Goal: Entertainment & Leisure: Consume media (video, audio)

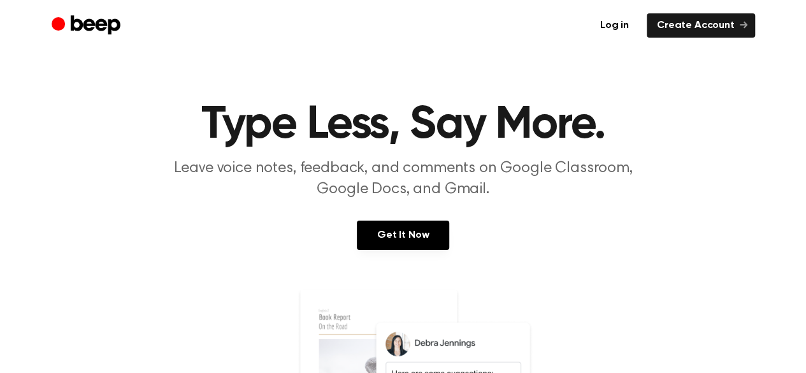
click at [183, 284] on section "Type Less, Say More. Leave voice notes, feedback, and comments on Google Classr…" at bounding box center [402, 344] width 775 height 485
click at [426, 238] on link "Get It Now" at bounding box center [403, 234] width 92 height 29
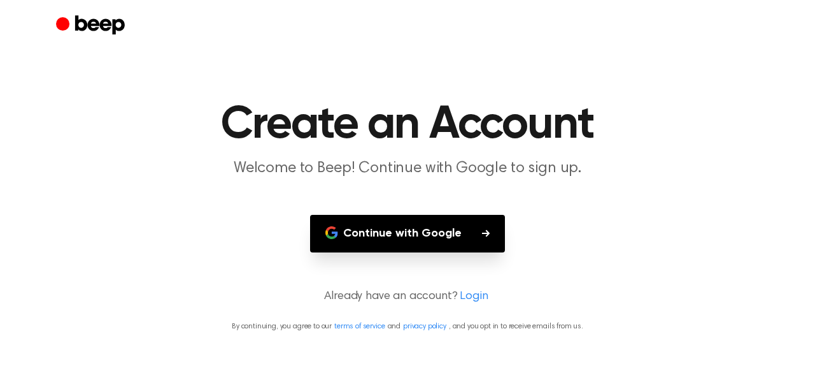
click at [392, 240] on button "Continue with Google" at bounding box center [407, 234] width 195 height 38
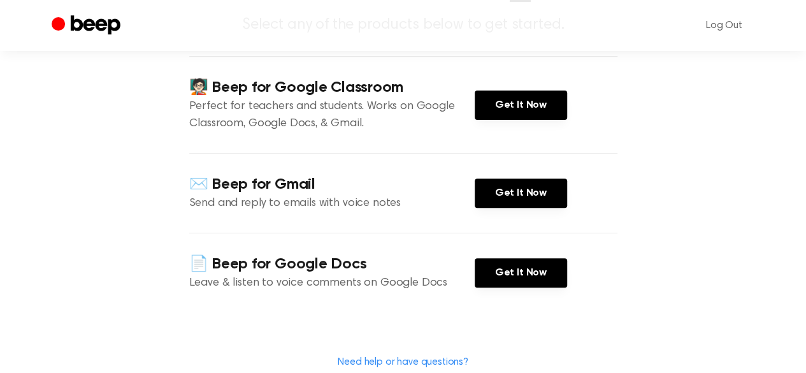
scroll to position [127, 0]
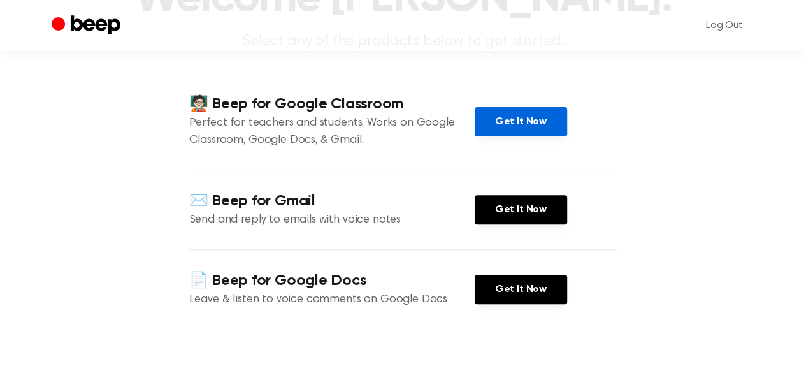
click at [498, 122] on link "Get It Now" at bounding box center [521, 121] width 92 height 29
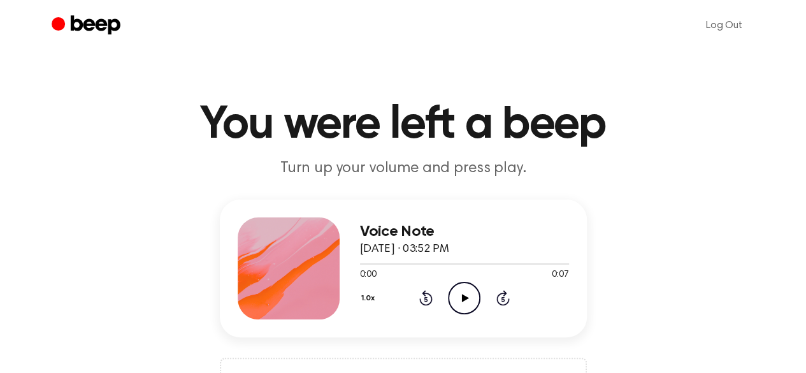
click at [457, 297] on icon "Play Audio" at bounding box center [464, 298] width 32 height 32
click at [465, 304] on icon "Play Audio" at bounding box center [464, 298] width 32 height 32
click at [465, 290] on icon "Play Audio" at bounding box center [464, 298] width 32 height 32
click at [456, 292] on icon "Play Audio" at bounding box center [464, 298] width 32 height 32
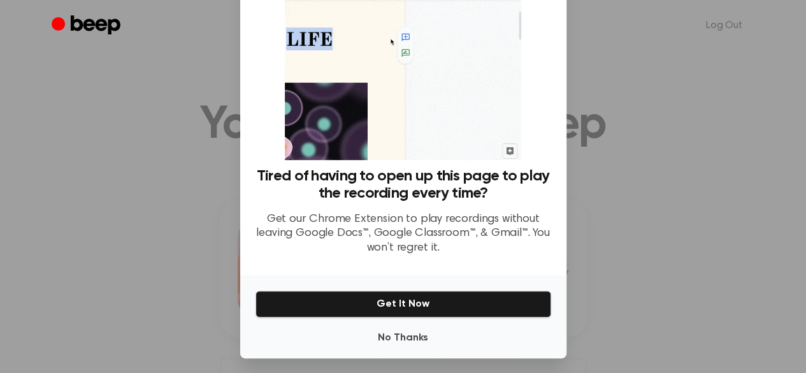
scroll to position [87, 0]
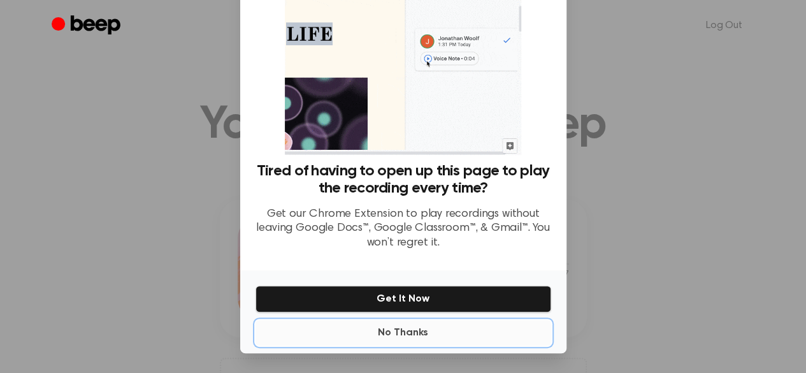
click at [395, 339] on button "No Thanks" at bounding box center [403, 332] width 296 height 25
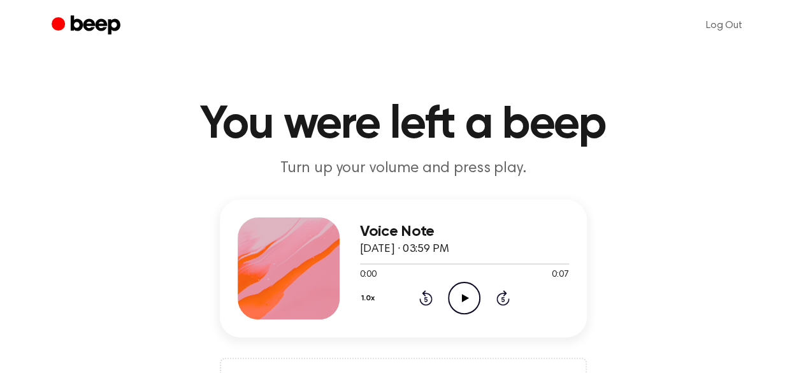
click at [462, 291] on icon "Play Audio" at bounding box center [464, 298] width 32 height 32
click at [469, 295] on icon "Play Audio" at bounding box center [464, 298] width 32 height 32
click at [461, 299] on icon "Play Audio" at bounding box center [464, 298] width 32 height 32
click at [454, 297] on icon "Play Audio" at bounding box center [464, 298] width 32 height 32
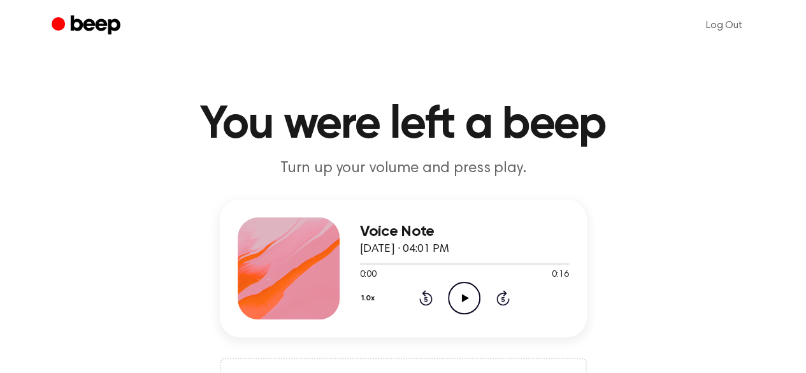
click at [461, 304] on icon "Play Audio" at bounding box center [464, 298] width 32 height 32
click at [474, 295] on icon "Play Audio" at bounding box center [464, 298] width 32 height 32
click at [469, 313] on icon "Play Audio" at bounding box center [464, 298] width 32 height 32
click at [469, 310] on icon "Play Audio" at bounding box center [464, 298] width 32 height 32
click at [461, 302] on icon "Play Audio" at bounding box center [464, 298] width 32 height 32
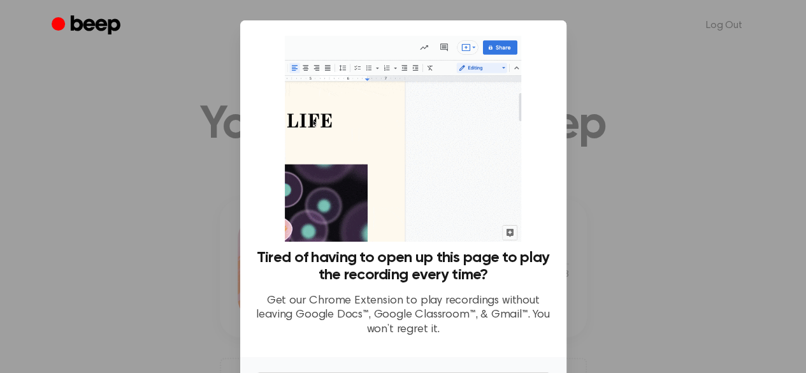
scroll to position [87, 0]
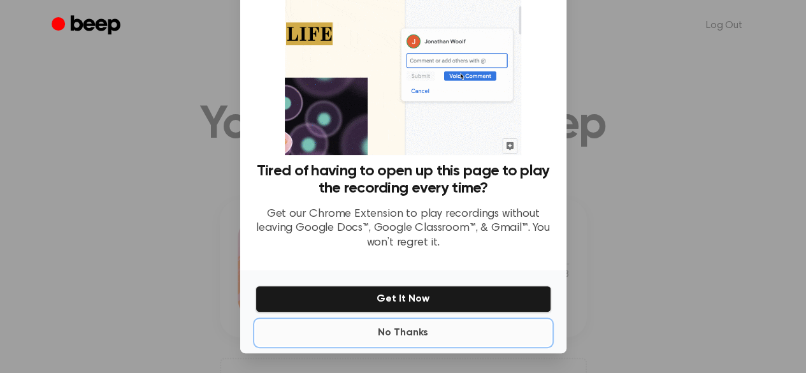
click at [403, 334] on button "No Thanks" at bounding box center [403, 332] width 296 height 25
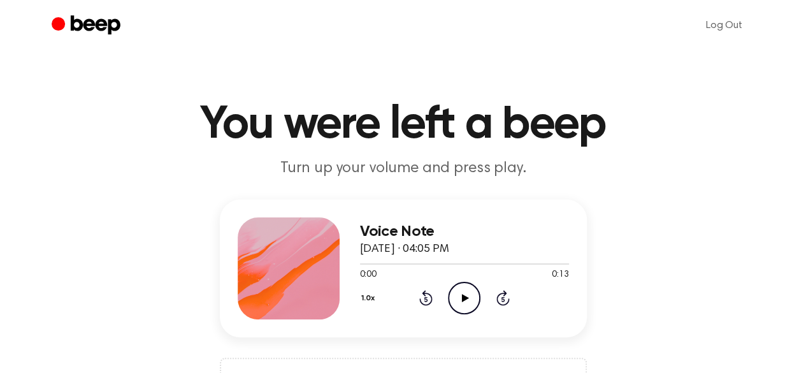
click at [468, 294] on icon "Play Audio" at bounding box center [464, 298] width 32 height 32
click at [475, 308] on circle at bounding box center [463, 297] width 31 height 31
click at [460, 289] on icon "Play Audio" at bounding box center [464, 298] width 32 height 32
click at [462, 291] on icon "Play Audio" at bounding box center [464, 298] width 32 height 32
click at [451, 296] on icon "Play Audio" at bounding box center [464, 298] width 32 height 32
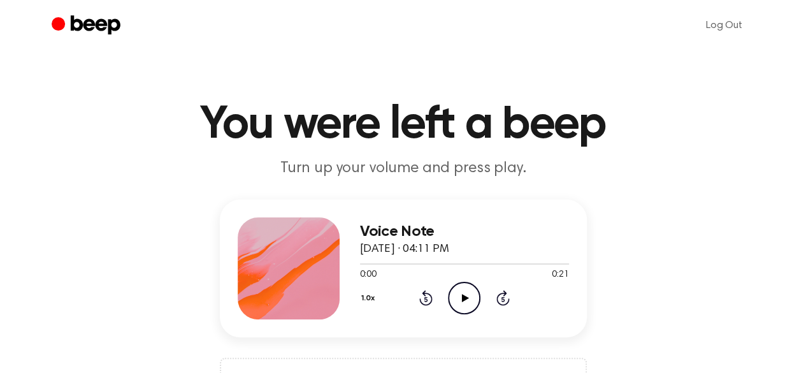
click at [464, 306] on icon "Play Audio" at bounding box center [464, 298] width 32 height 32
click at [455, 299] on icon "Play Audio" at bounding box center [464, 298] width 32 height 32
click at [458, 297] on icon "Play Audio" at bounding box center [464, 298] width 32 height 32
click at [456, 296] on icon "Play Audio" at bounding box center [464, 298] width 32 height 32
click at [453, 301] on icon "Play Audio" at bounding box center [464, 298] width 32 height 32
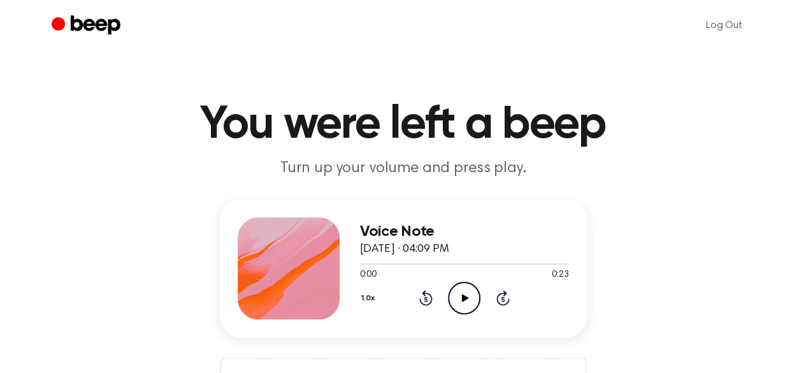
click at [466, 311] on icon "Play Audio" at bounding box center [464, 298] width 32 height 32
click at [473, 298] on icon "Play Audio" at bounding box center [464, 298] width 32 height 32
click at [462, 294] on icon at bounding box center [465, 298] width 7 height 8
click at [458, 305] on icon "Play Audio" at bounding box center [464, 298] width 32 height 32
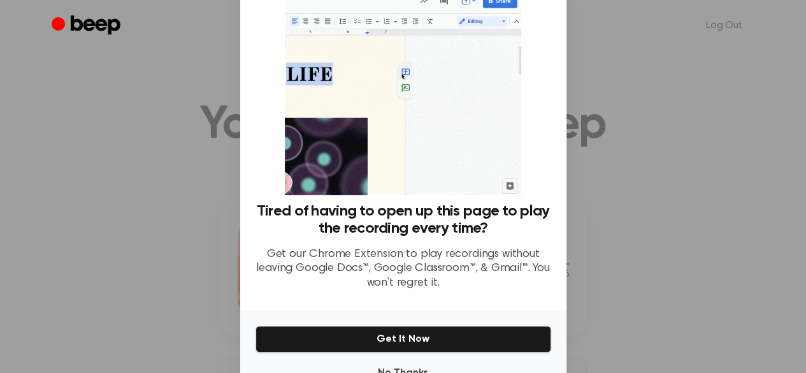
scroll to position [87, 0]
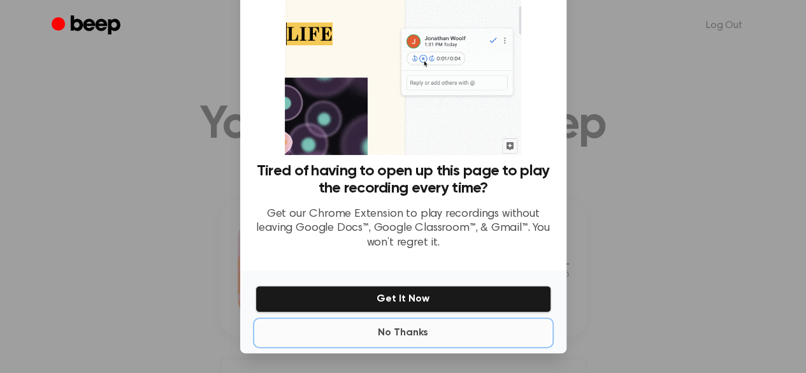
click at [397, 340] on button "No Thanks" at bounding box center [403, 332] width 296 height 25
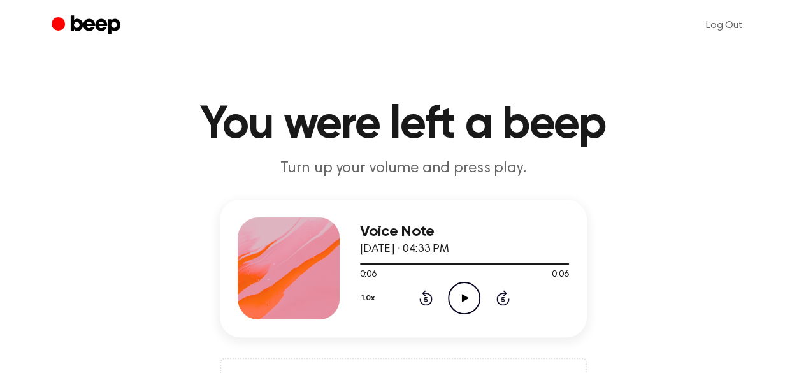
click at [459, 301] on icon "Play Audio" at bounding box center [464, 298] width 32 height 32
click at [474, 294] on icon "Play Audio" at bounding box center [464, 298] width 32 height 32
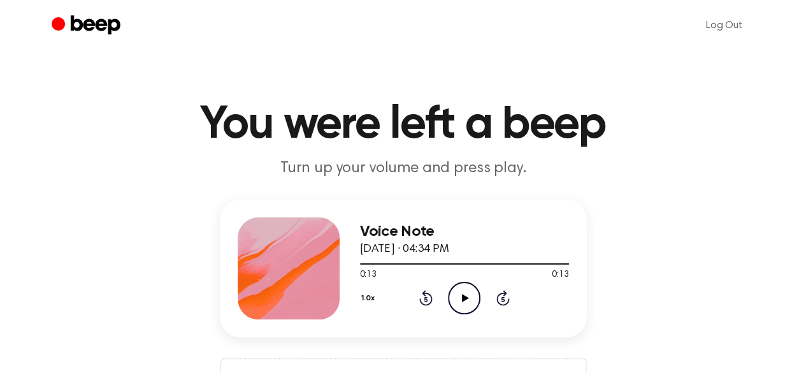
click at [470, 295] on icon "Play Audio" at bounding box center [464, 298] width 32 height 32
click at [468, 296] on icon at bounding box center [465, 298] width 7 height 8
click at [462, 300] on icon at bounding box center [465, 298] width 7 height 8
click at [460, 297] on icon "Play Audio" at bounding box center [464, 298] width 32 height 32
click at [462, 306] on icon "Play Audio" at bounding box center [464, 298] width 32 height 32
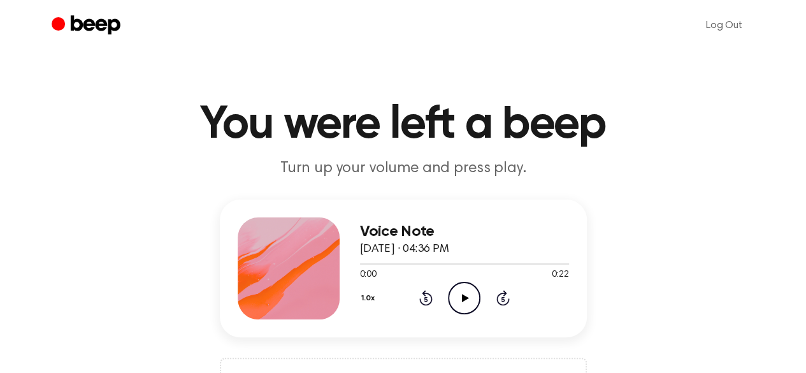
click at [465, 303] on icon "Play Audio" at bounding box center [464, 298] width 32 height 32
click at [471, 308] on icon "Play Audio" at bounding box center [464, 298] width 32 height 32
click at [462, 299] on icon at bounding box center [465, 298] width 7 height 8
click at [426, 298] on icon at bounding box center [425, 299] width 3 height 5
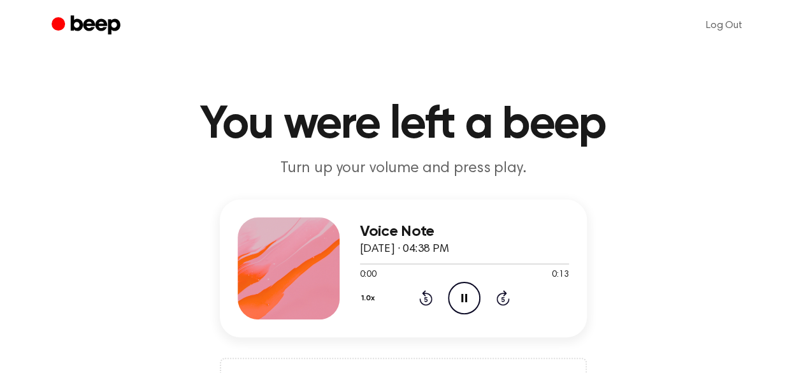
click at [426, 298] on icon at bounding box center [425, 299] width 3 height 5
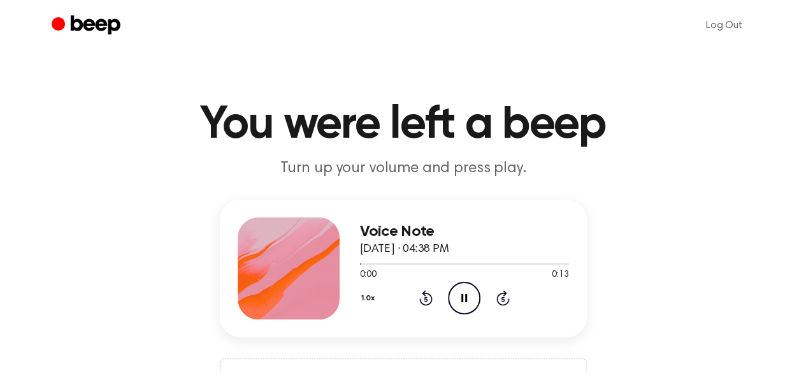
click at [426, 298] on icon at bounding box center [425, 299] width 3 height 5
click at [457, 298] on icon "Play Audio" at bounding box center [464, 298] width 32 height 32
click at [459, 299] on icon "Play Audio" at bounding box center [464, 298] width 32 height 32
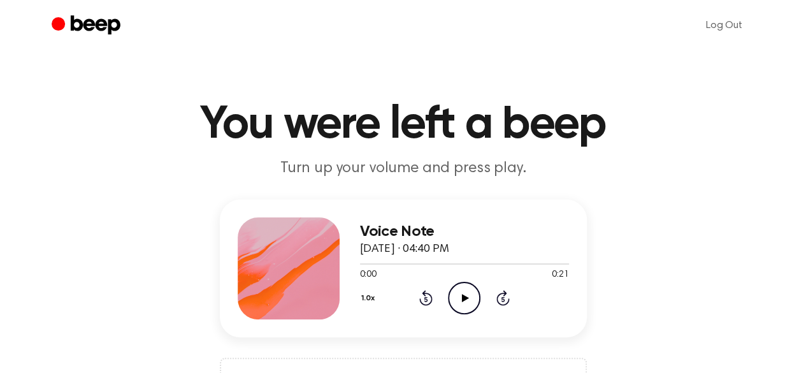
click at [469, 294] on icon "Play Audio" at bounding box center [464, 298] width 32 height 32
click at [468, 296] on icon "Play Audio" at bounding box center [464, 298] width 32 height 32
click at [464, 304] on icon "Play Audio" at bounding box center [464, 298] width 32 height 32
